Goal: Find specific page/section: Find specific page/section

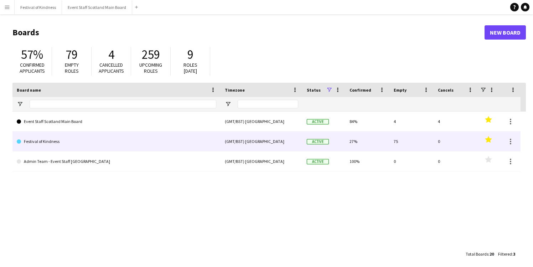
click at [171, 139] on link "Festival of Kindness" at bounding box center [116, 141] width 199 height 20
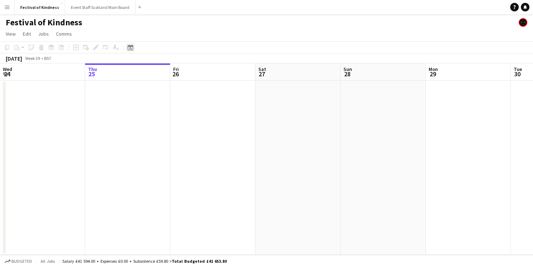
click at [131, 46] on icon at bounding box center [130, 48] width 5 height 6
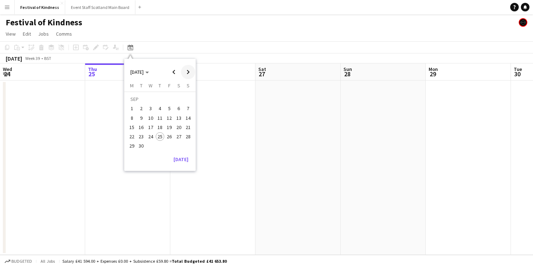
click at [188, 72] on span "Next month" at bounding box center [188, 72] width 14 height 14
click at [180, 128] on span "22" at bounding box center [179, 129] width 9 height 9
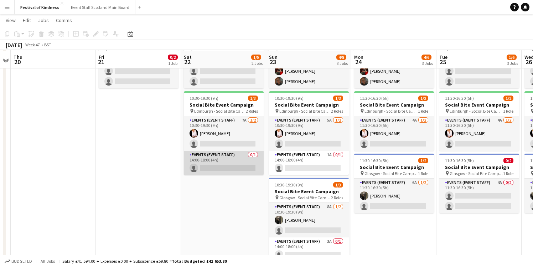
scroll to position [35, 0]
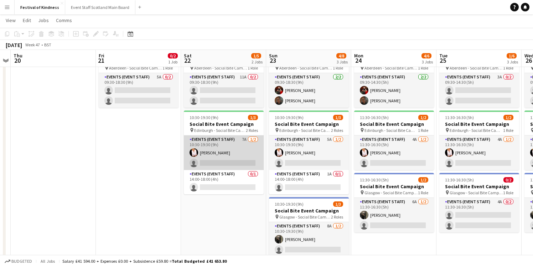
click at [248, 142] on app-card-role "Events (Event Staff) 7A [DATE] 10:30-19:30 (9h) [PERSON_NAME] single-neutral-ac…" at bounding box center [224, 152] width 80 height 35
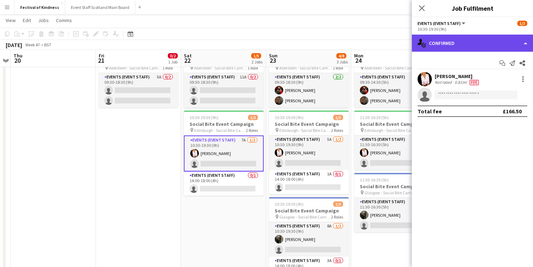
click at [442, 42] on div "single-neutral-actions-check-2 Confirmed" at bounding box center [472, 43] width 121 height 17
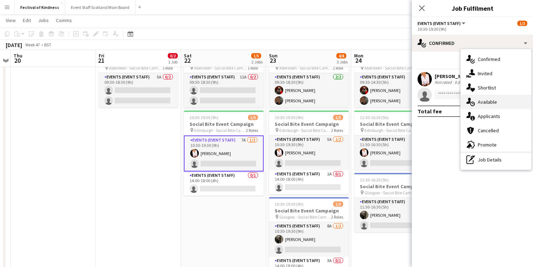
click at [485, 103] on span "Available" at bounding box center [487, 102] width 19 height 6
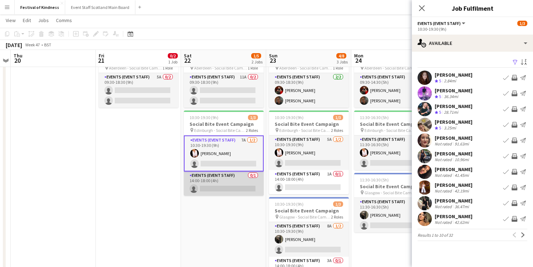
click at [234, 181] on app-card-role "Events (Event Staff) 0/1 14:00-18:00 (4h) single-neutral-actions" at bounding box center [224, 183] width 80 height 24
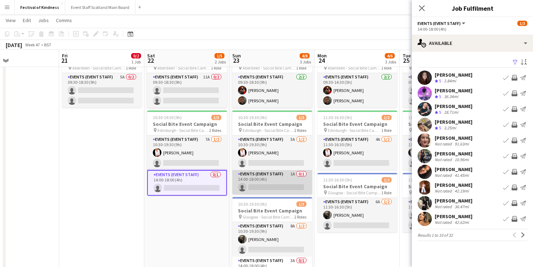
scroll to position [0, 281]
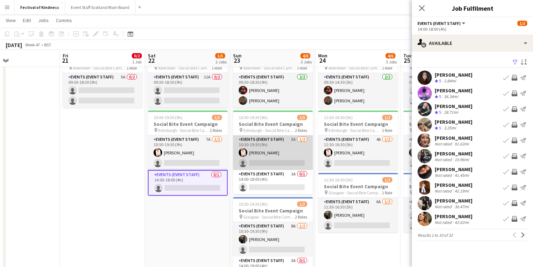
click at [300, 154] on app-card-role "Events (Event Staff) 5A [DATE] 10:30-19:30 (9h) [PERSON_NAME] single-neutral-ac…" at bounding box center [273, 152] width 80 height 35
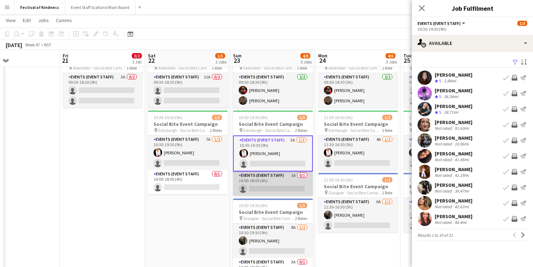
click at [282, 185] on app-card-role "Events (Event Staff) 1A 0/1 14:00-18:00 (4h) single-neutral-actions" at bounding box center [273, 183] width 80 height 24
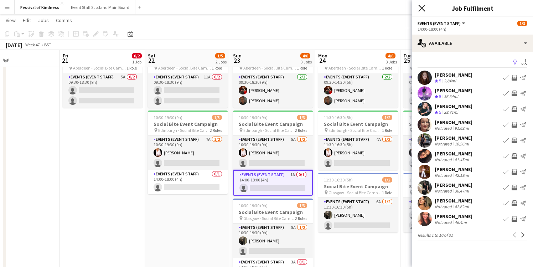
click at [423, 7] on icon at bounding box center [421, 8] width 7 height 7
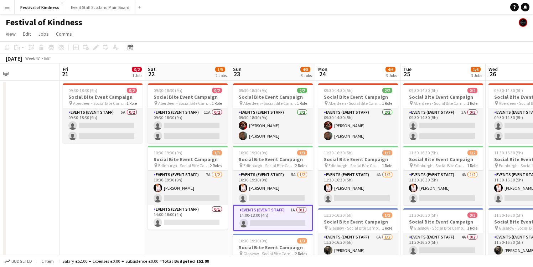
scroll to position [0, 0]
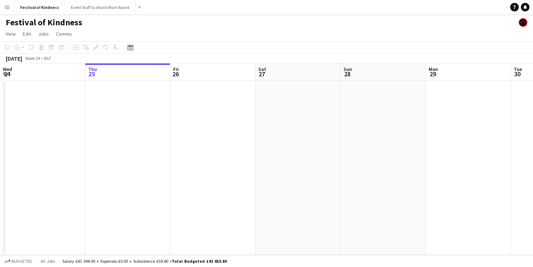
click at [131, 47] on icon at bounding box center [130, 48] width 5 height 6
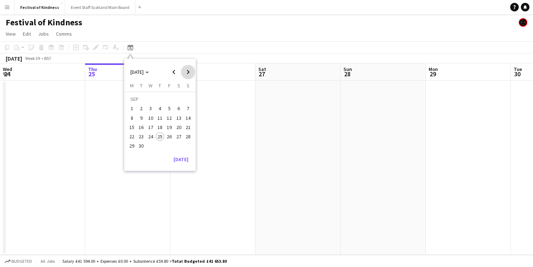
click at [189, 74] on span "Next month" at bounding box center [188, 72] width 14 height 14
click at [179, 127] on span "22" at bounding box center [179, 129] width 9 height 9
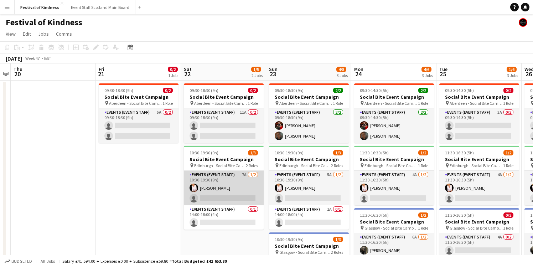
click at [239, 180] on app-card-role "Events (Event Staff) 7A [DATE] 10:30-19:30 (9h) [PERSON_NAME] single-neutral-ac…" at bounding box center [224, 188] width 80 height 35
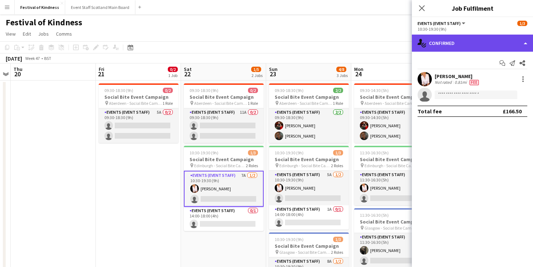
click at [485, 45] on div "single-neutral-actions-check-2 Confirmed" at bounding box center [472, 43] width 121 height 17
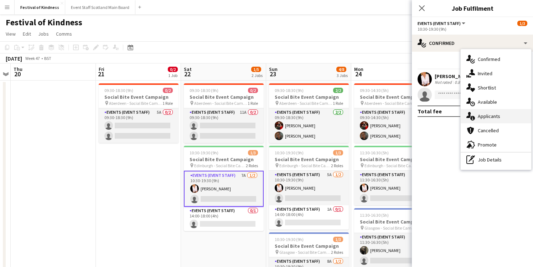
click at [488, 121] on div "single-neutral-actions-information Applicants" at bounding box center [496, 116] width 71 height 14
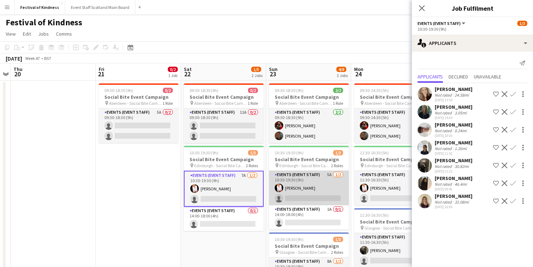
click at [312, 177] on app-card-role "Events (Event Staff) 5A [DATE] 10:30-19:30 (9h) [PERSON_NAME] single-neutral-ac…" at bounding box center [309, 188] width 80 height 35
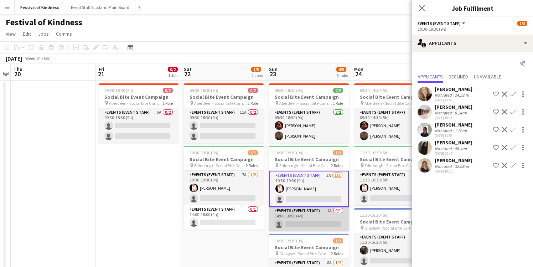
click at [325, 209] on app-card-role "Events (Event Staff) 1A 0/1 14:00-18:00 (4h) single-neutral-actions" at bounding box center [309, 219] width 80 height 24
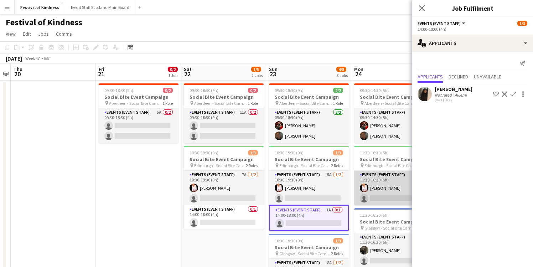
click at [383, 196] on app-card-role "Events (Event Staff) 4A [DATE] 11:30-16:30 (5h) [PERSON_NAME] single-neutral-ac…" at bounding box center [394, 188] width 80 height 35
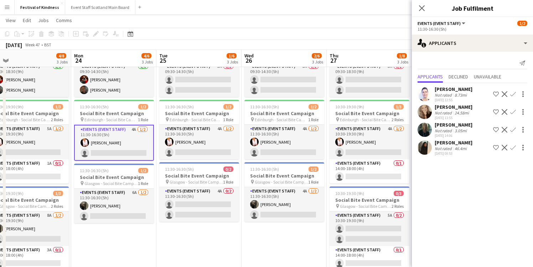
scroll to position [0, 186]
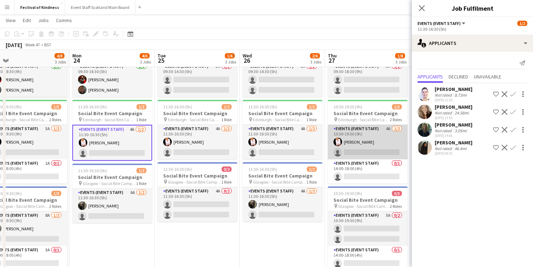
click at [361, 142] on app-card-role "Events (Event Staff) 4A [DATE] 10:30-19:30 (9h) [PERSON_NAME] single-neutral-ac…" at bounding box center [368, 142] width 80 height 35
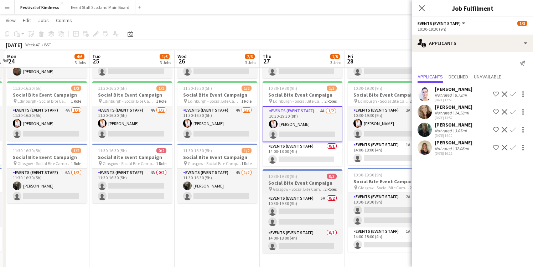
scroll to position [58, 0]
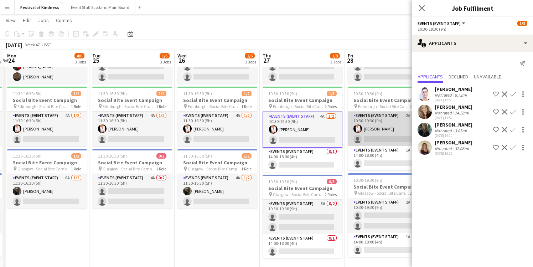
click at [394, 130] on app-card-role "Events (Event Staff) 2A [DATE] 10:30-19:30 (9h) [PERSON_NAME] single-neutral-ac…" at bounding box center [388, 128] width 80 height 35
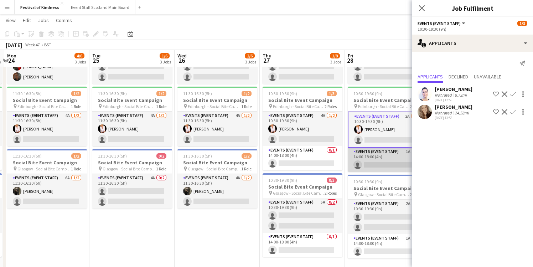
click at [397, 157] on app-card-role "Events (Event Staff) 1A 0/1 14:00-18:00 (4h) single-neutral-actions" at bounding box center [388, 159] width 80 height 24
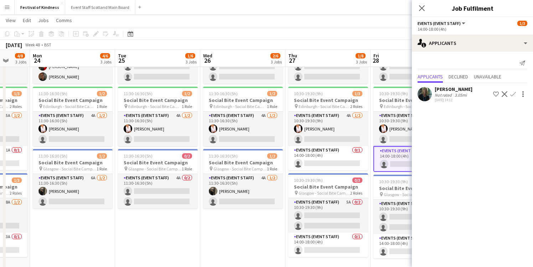
scroll to position [0, 261]
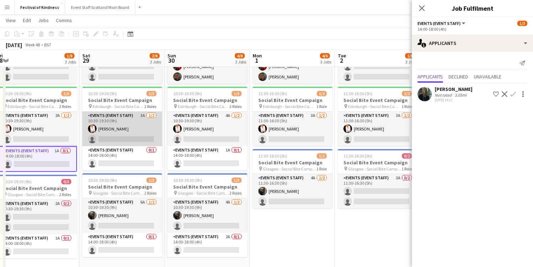
click at [158, 127] on app-card-role "Events (Event Staff) 3A [DATE] 10:30-19:30 (9h) [PERSON_NAME] single-neutral-ac…" at bounding box center [122, 128] width 80 height 35
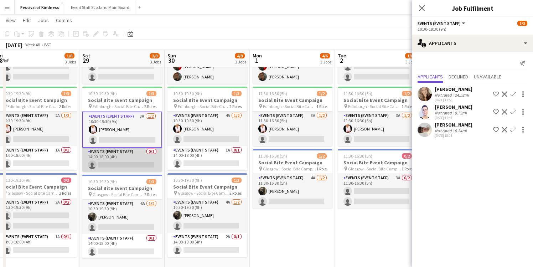
click at [139, 162] on app-card-role "Events (Event Staff) 0/1 14:00-18:00 (4h) single-neutral-actions" at bounding box center [122, 159] width 80 height 24
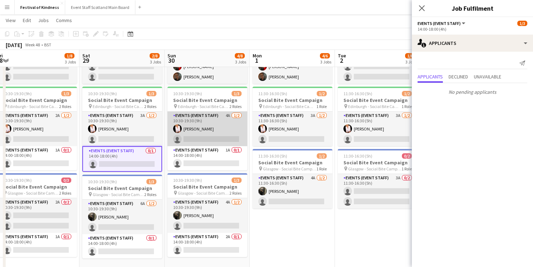
click at [206, 128] on app-card-role "Events (Event Staff) 4A [DATE] 10:30-19:30 (9h) [PERSON_NAME] single-neutral-ac…" at bounding box center [207, 128] width 80 height 35
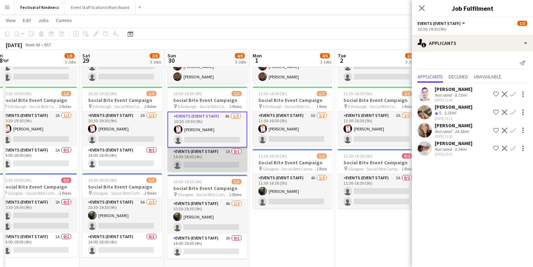
click at [216, 150] on app-card-role "Events (Event Staff) 1A 0/1 14:00-18:00 (4h) single-neutral-actions" at bounding box center [207, 159] width 80 height 24
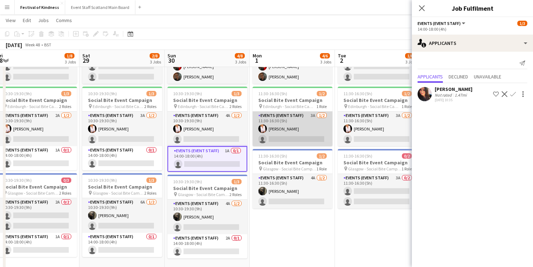
click at [314, 132] on app-card-role "Events (Event Staff) 3A [DATE] 11:30-16:30 (5h) [PERSON_NAME] single-neutral-ac…" at bounding box center [293, 128] width 80 height 35
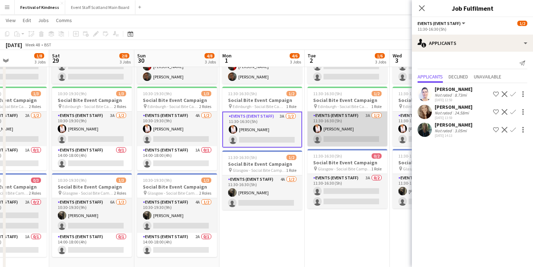
scroll to position [0, 303]
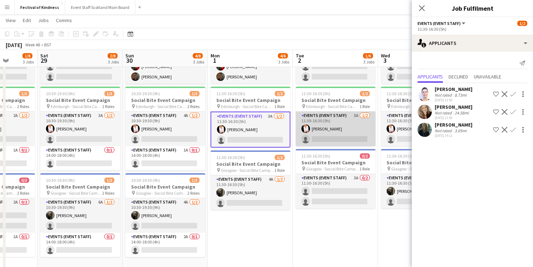
click at [356, 121] on app-card-role "Events (Event Staff) 3A [DATE] 11:30-16:30 (5h) [PERSON_NAME] single-neutral-ac…" at bounding box center [336, 128] width 80 height 35
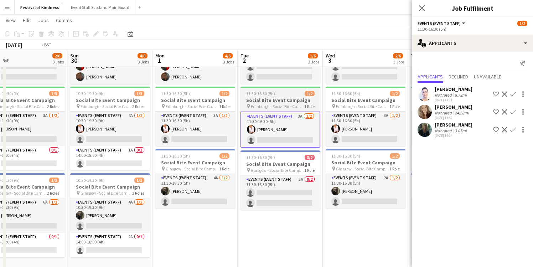
scroll to position [0, 192]
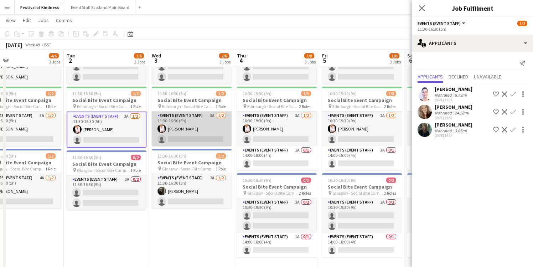
click at [227, 132] on app-card-role "Events (Event Staff) 3A [DATE] 11:30-16:30 (5h) [PERSON_NAME] single-neutral-ac…" at bounding box center [192, 128] width 80 height 35
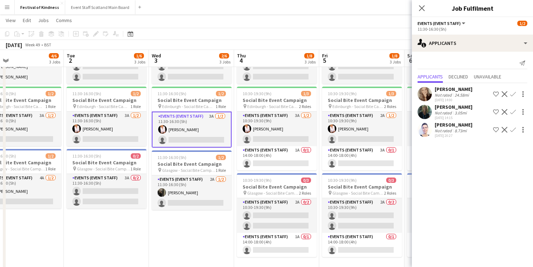
click at [313, 34] on app-toolbar "Copy Paste Paste Command V Paste with crew Command Shift V Paste linked Job [GE…" at bounding box center [266, 34] width 533 height 12
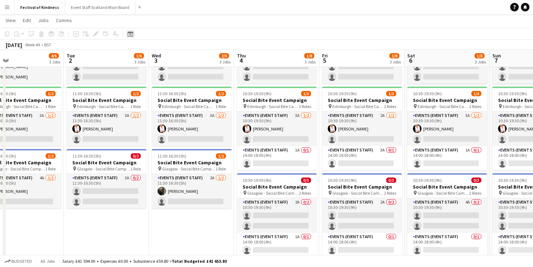
click at [132, 33] on icon at bounding box center [130, 34] width 5 height 6
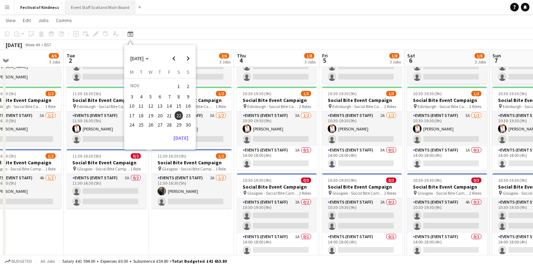
click at [108, 9] on button "Event Staff Scotland Main Board Close" at bounding box center [100, 7] width 70 height 14
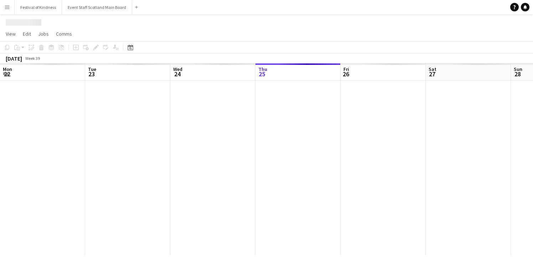
scroll to position [0, 170]
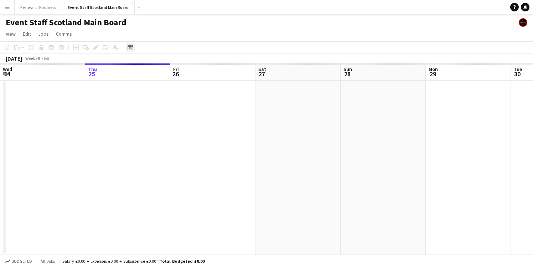
click at [131, 48] on icon at bounding box center [130, 48] width 2 height 2
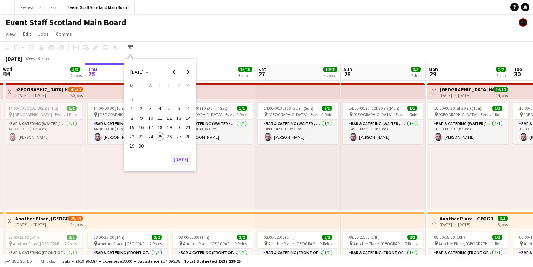
click at [180, 161] on button "[DATE]" at bounding box center [181, 159] width 21 height 11
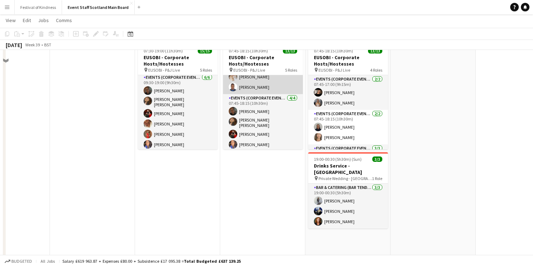
scroll to position [305, 0]
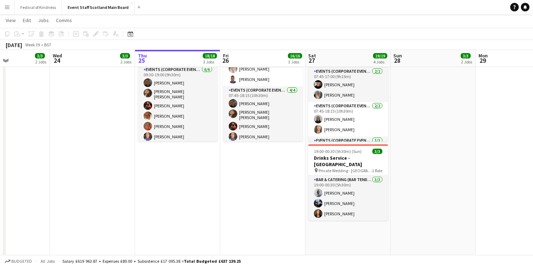
click at [7, 5] on app-icon "Menu" at bounding box center [7, 7] width 6 height 6
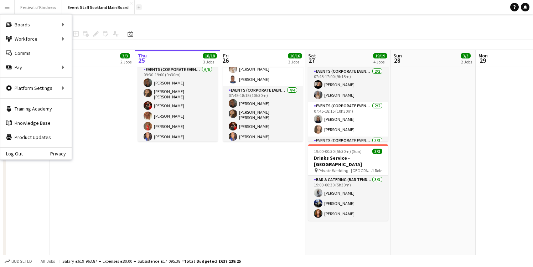
click at [137, 8] on app-icon "Add" at bounding box center [138, 7] width 3 height 3
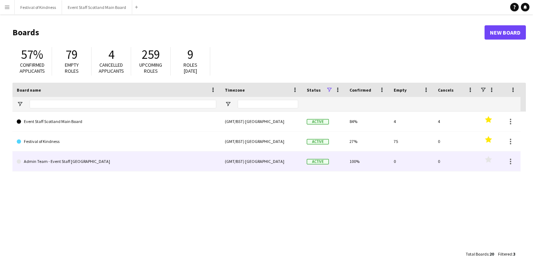
click at [73, 165] on link "Admin Team - Event Staff [GEOGRAPHIC_DATA]" at bounding box center [116, 161] width 199 height 20
